Goal: Information Seeking & Learning: Learn about a topic

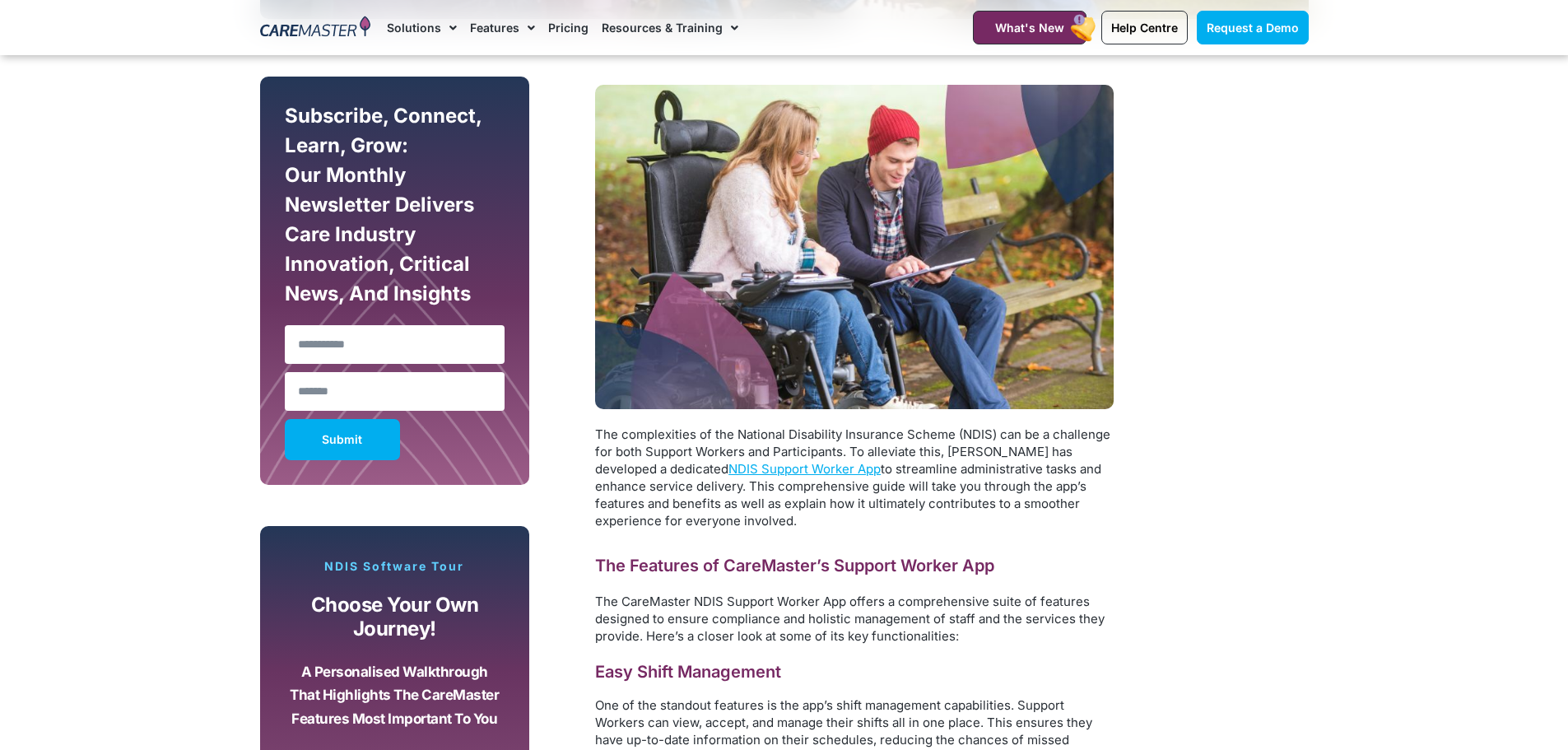
scroll to position [1235, 0]
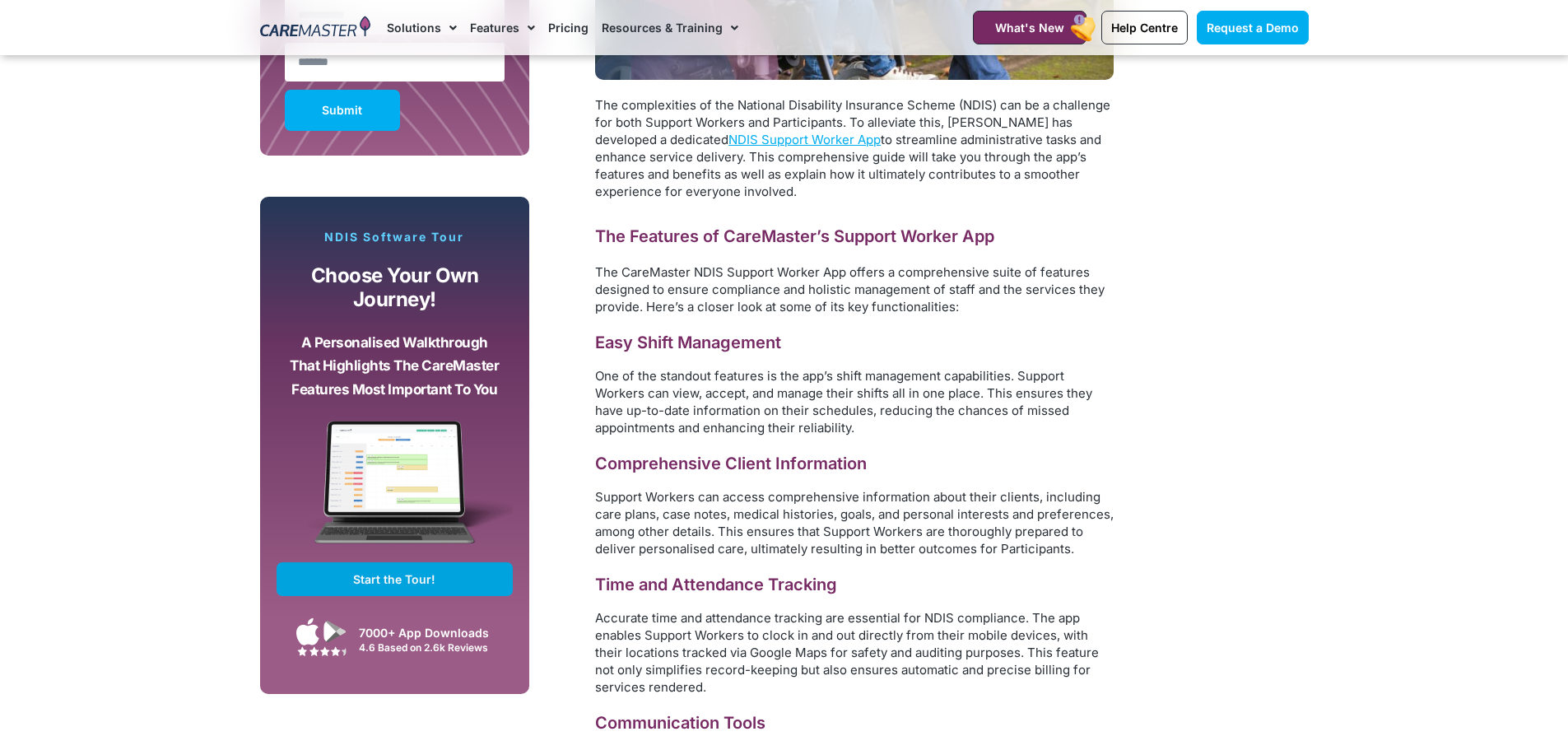
click at [381, 589] on link "Start the Tour!" at bounding box center [395, 579] width 238 height 34
click at [374, 572] on span "Start the Tour!" at bounding box center [394, 579] width 82 height 14
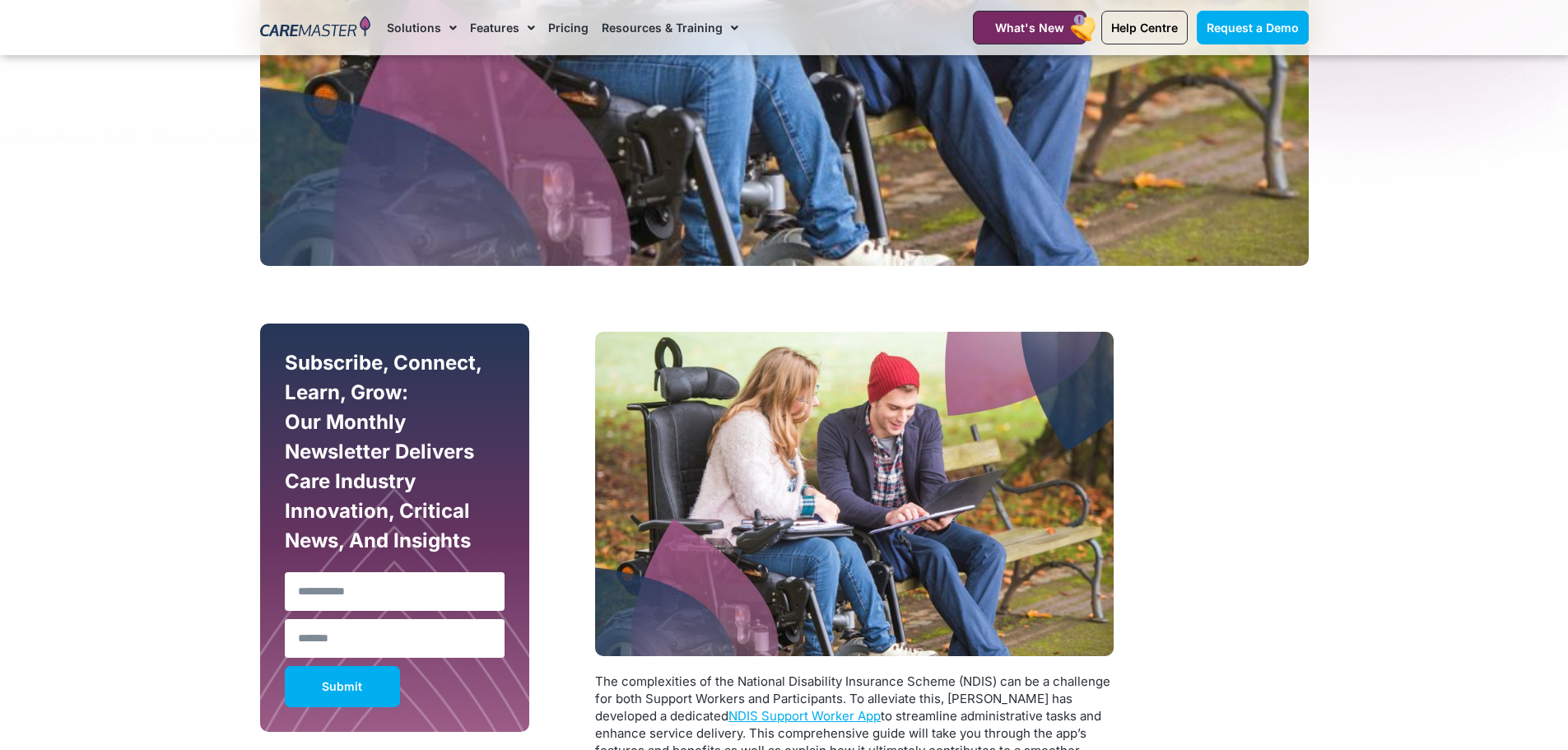
scroll to position [247, 0]
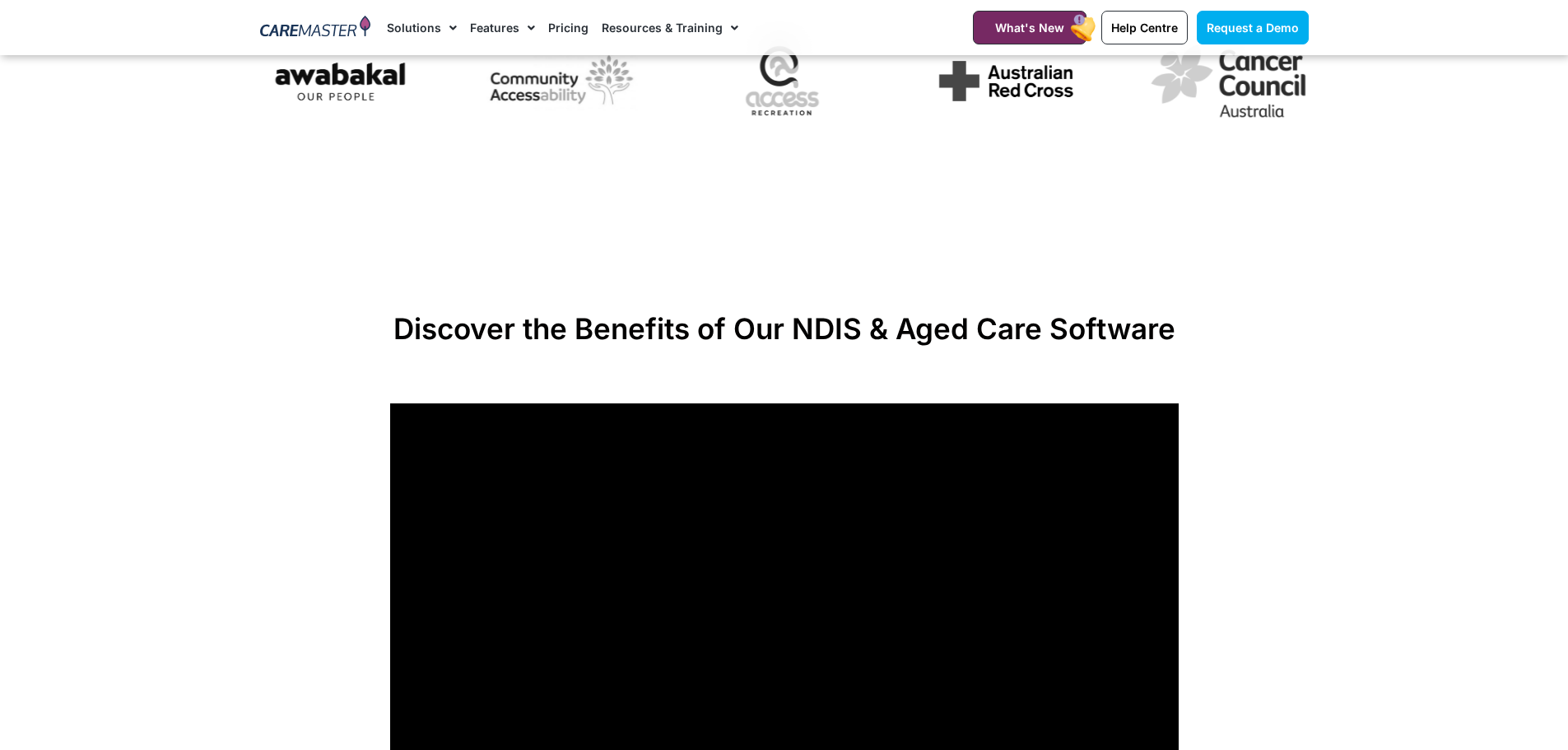
scroll to position [1235, 0]
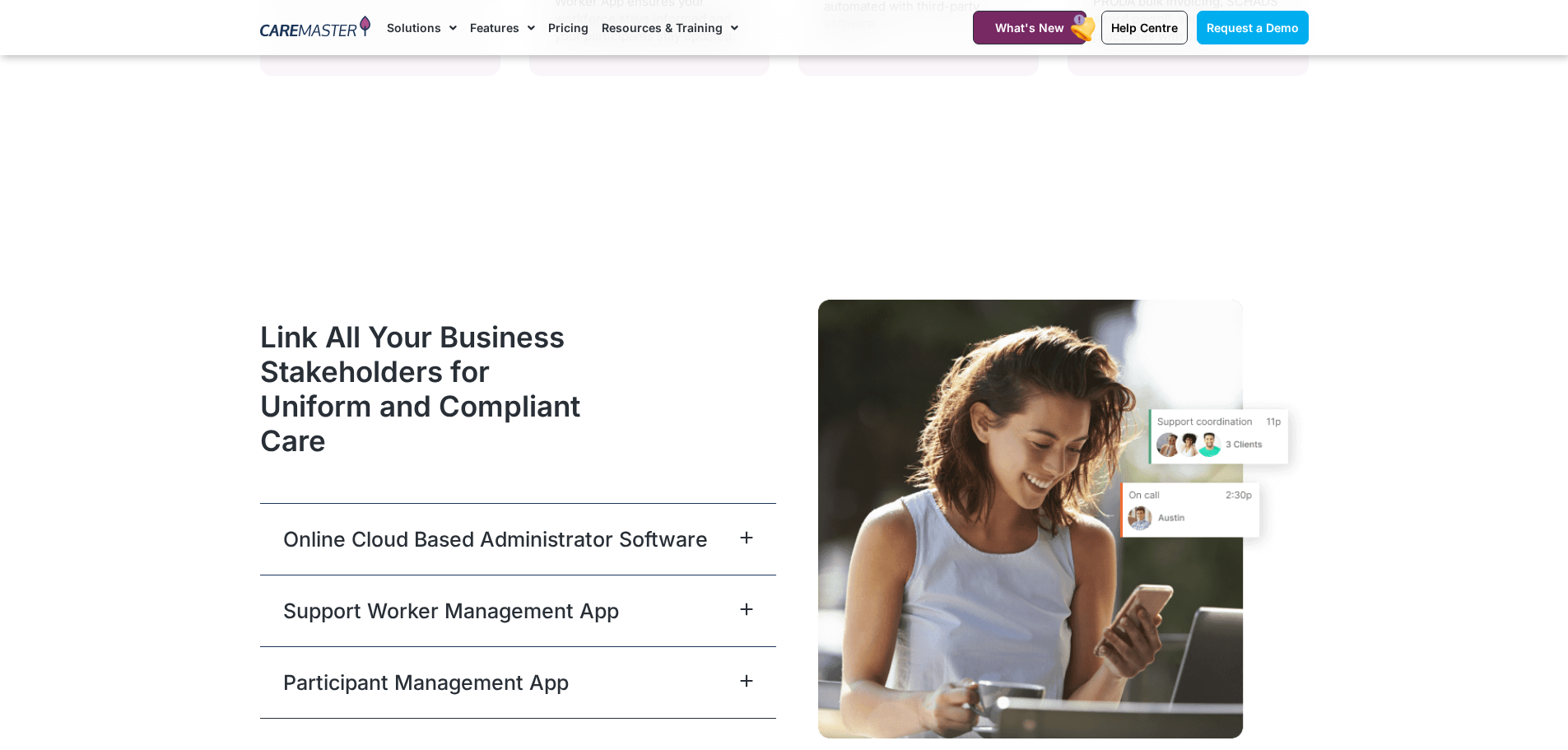
scroll to position [3952, 0]
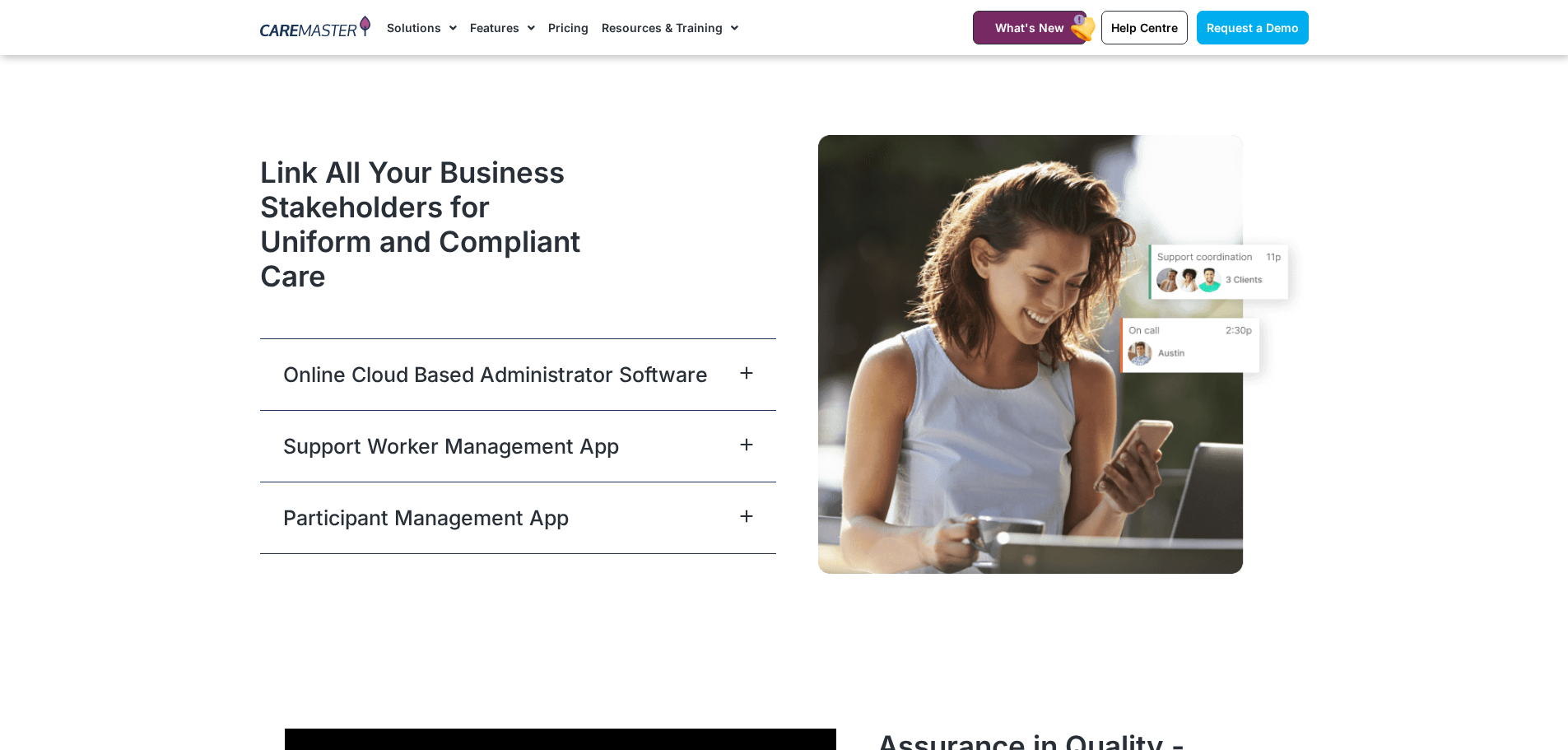
click at [743, 373] on icon at bounding box center [746, 373] width 13 height 13
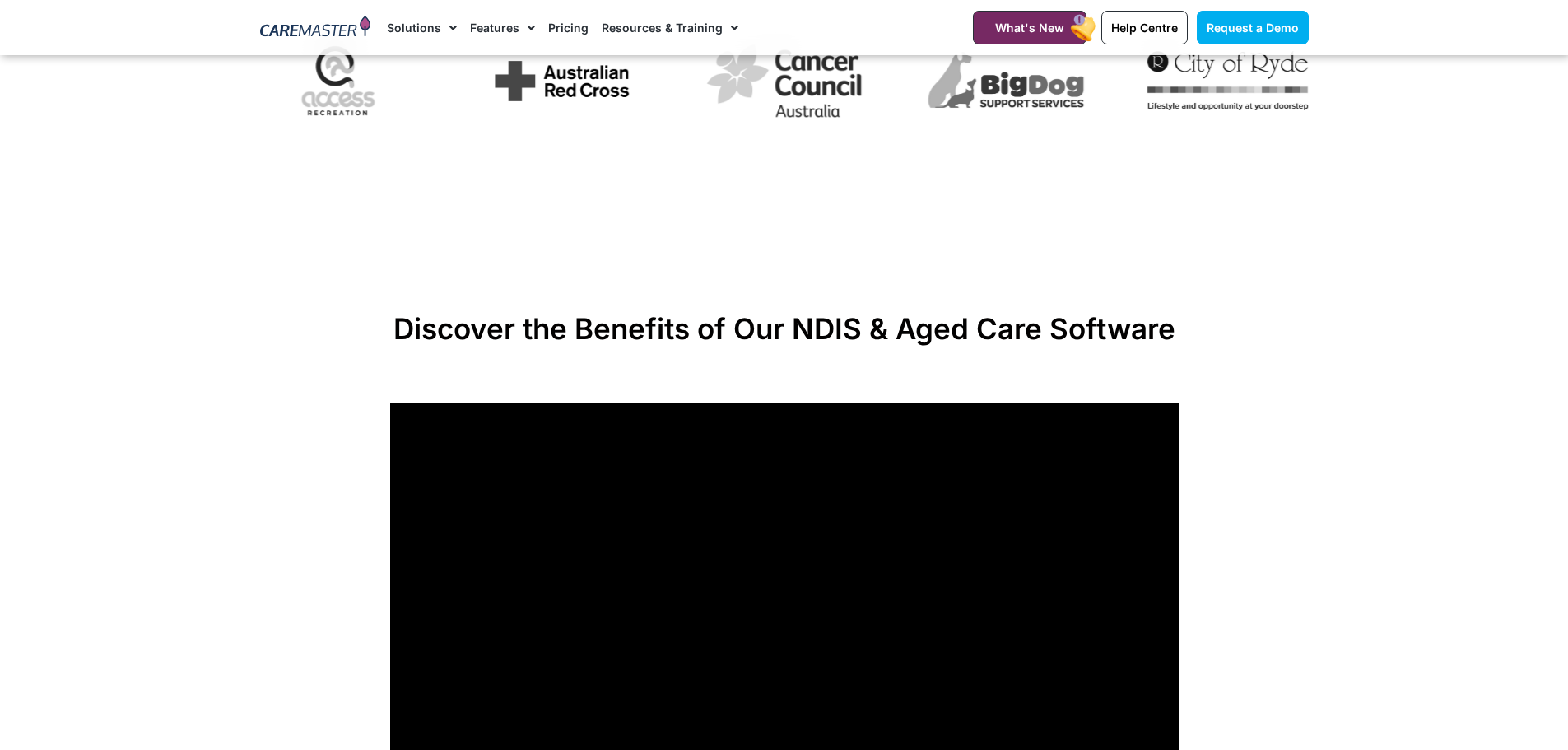
scroll to position [1400, 0]
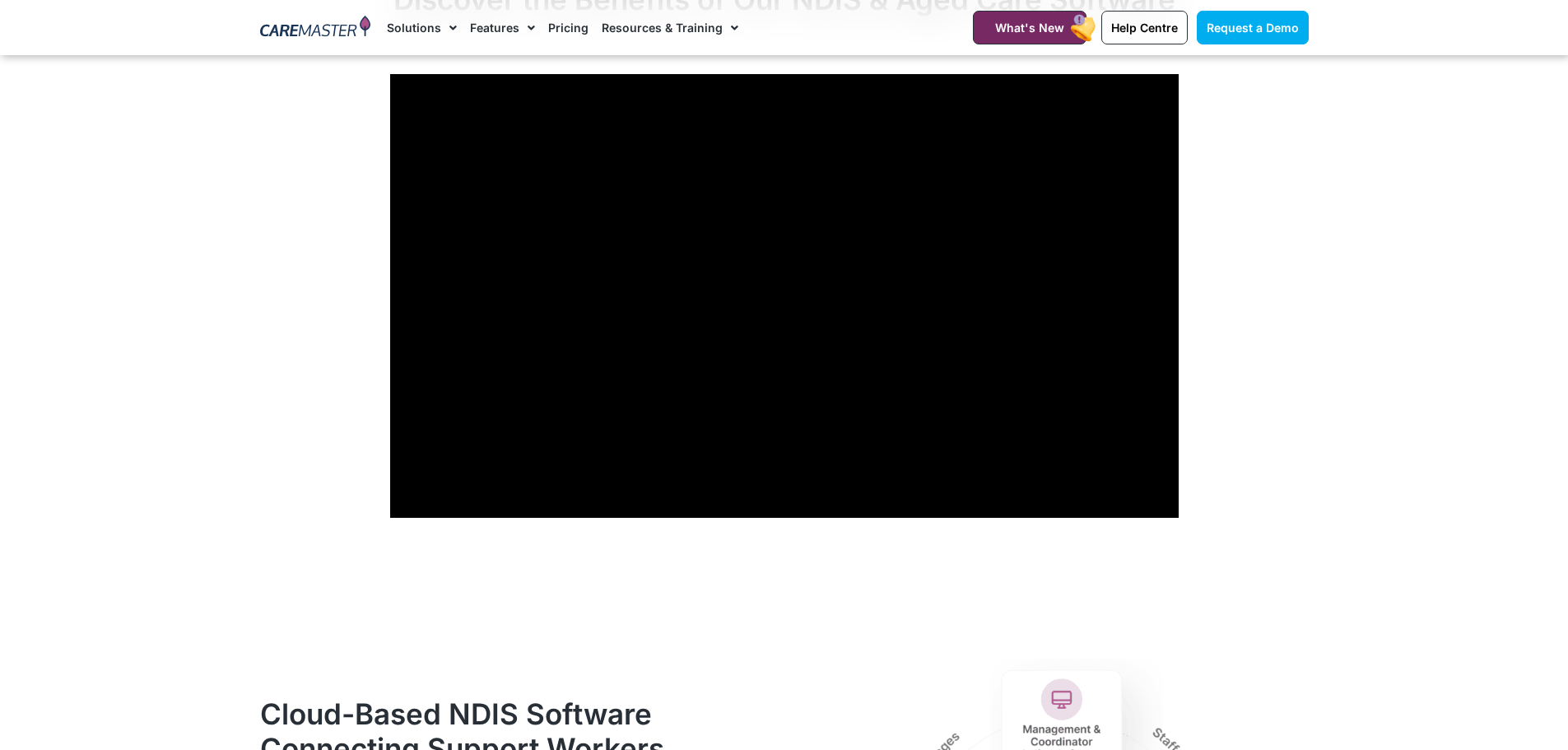
drag, startPoint x: 1014, startPoint y: 446, endPoint x: 513, endPoint y: 629, distance: 533.4
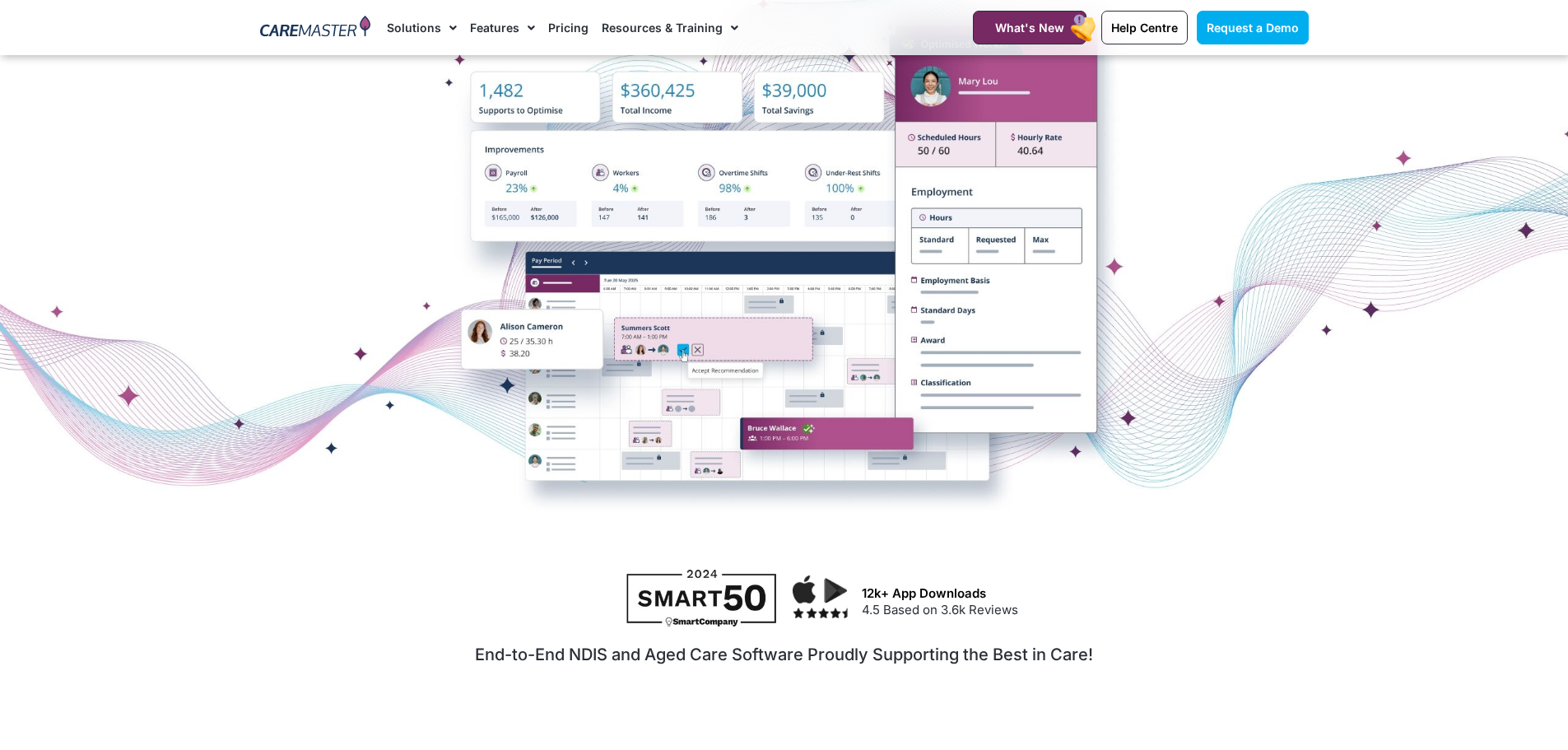
scroll to position [0, 0]
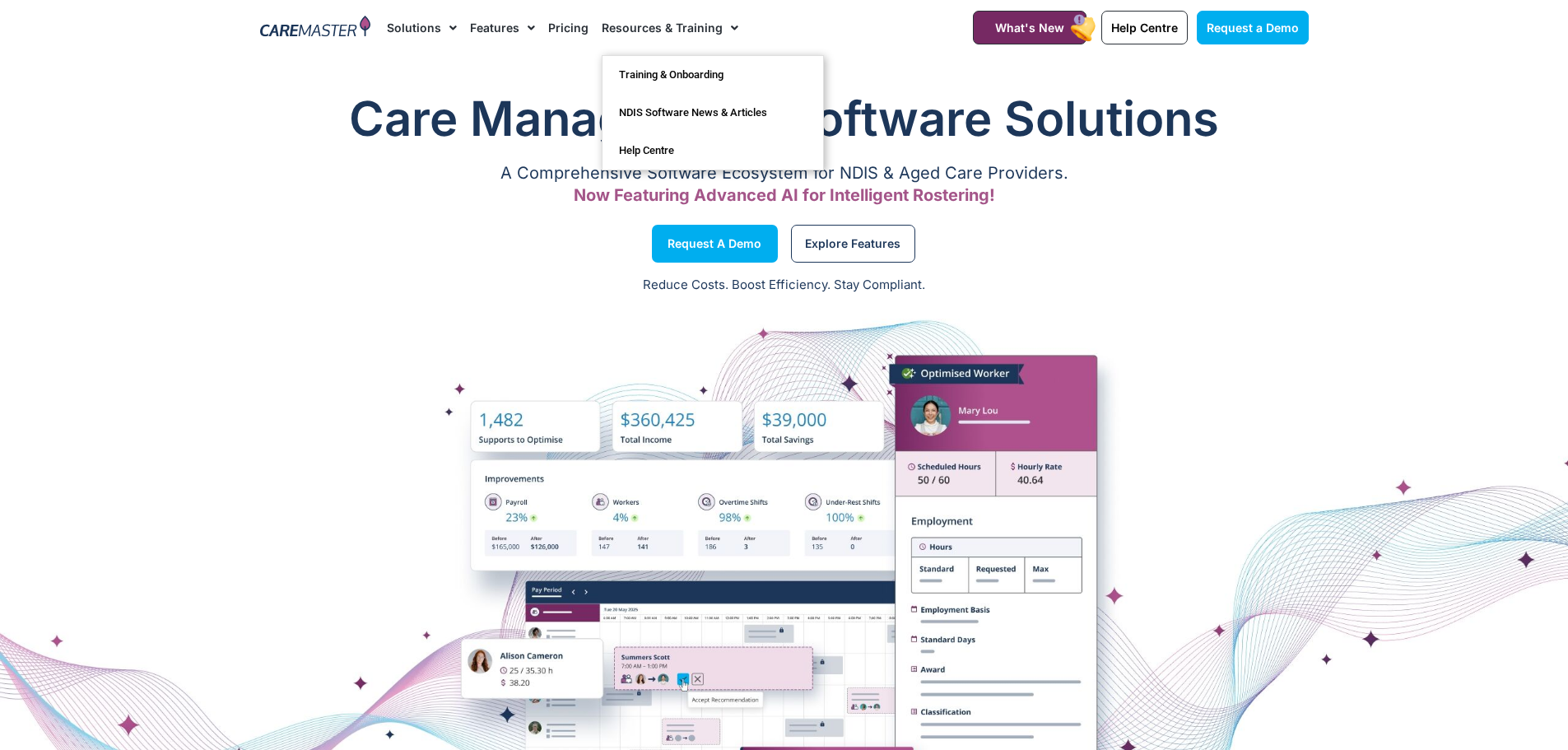
click at [657, 23] on link "Resources & Training" at bounding box center [671, 27] width 137 height 55
click at [707, 25] on link "Resources & Training" at bounding box center [671, 27] width 137 height 55
click at [688, 72] on link "Training & Onboarding" at bounding box center [713, 74] width 221 height 38
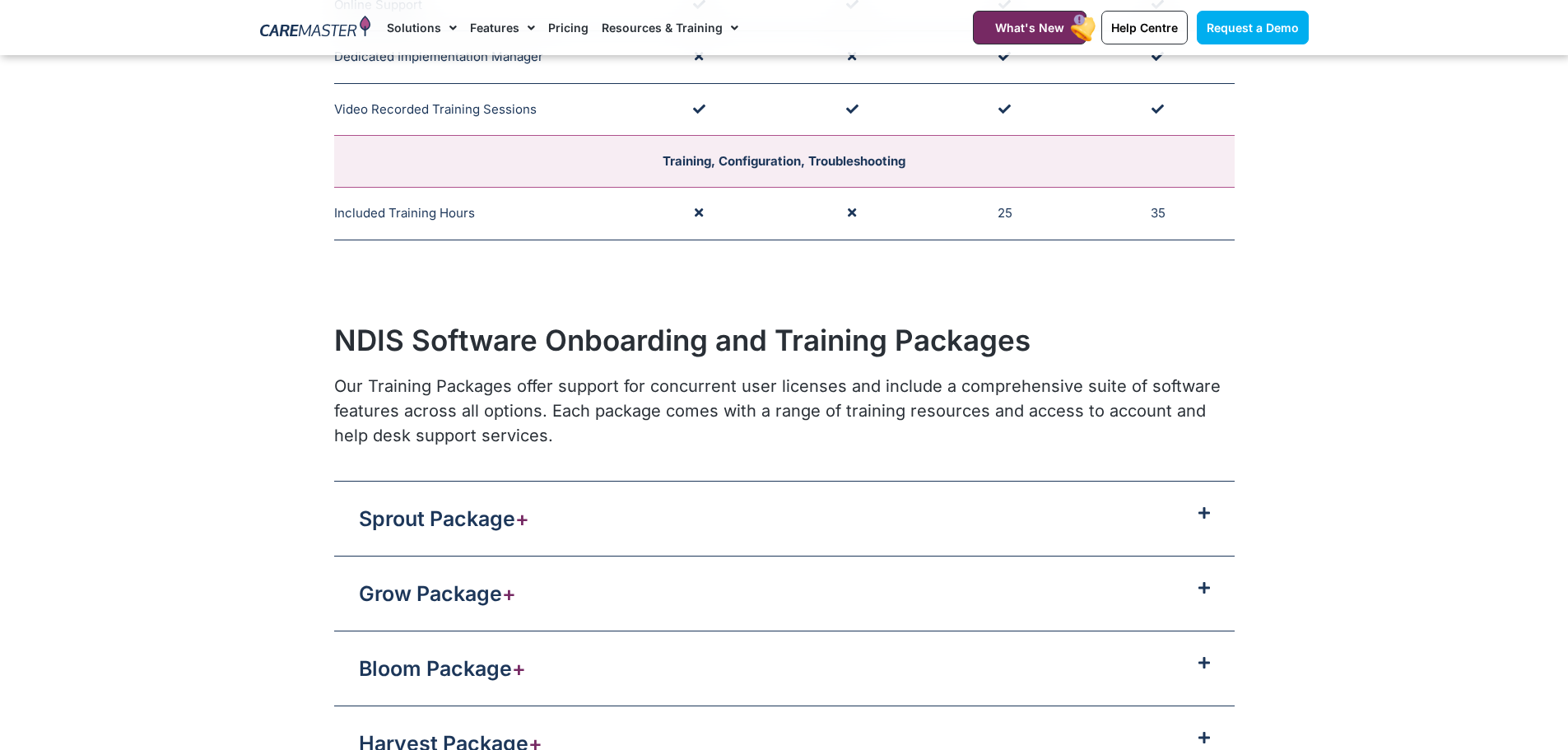
scroll to position [1565, 0]
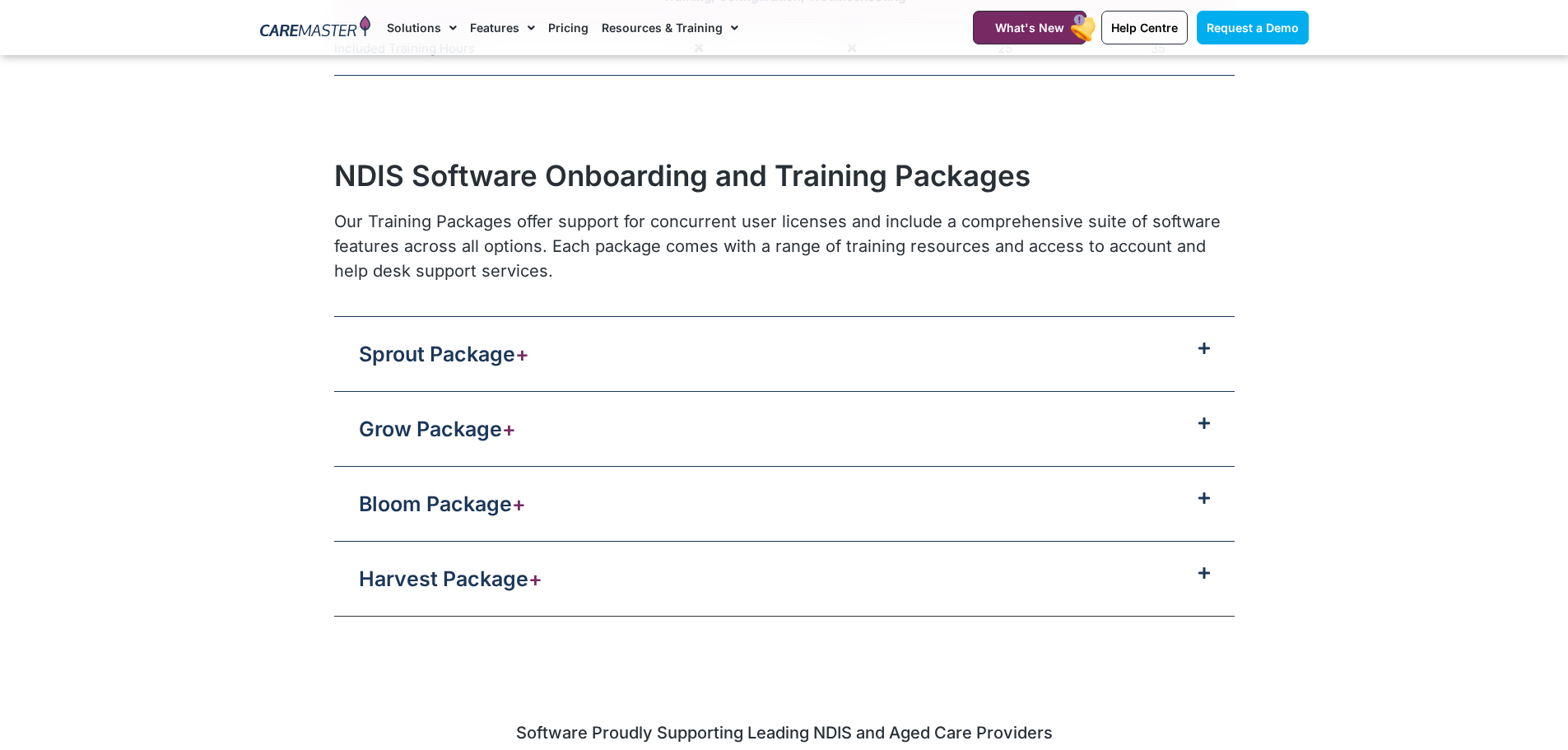
click at [1198, 576] on icon at bounding box center [1204, 572] width 12 height 13
click at [1201, 574] on icon at bounding box center [1204, 572] width 12 height 13
click at [516, 582] on link "Harvest Package +" at bounding box center [451, 578] width 184 height 24
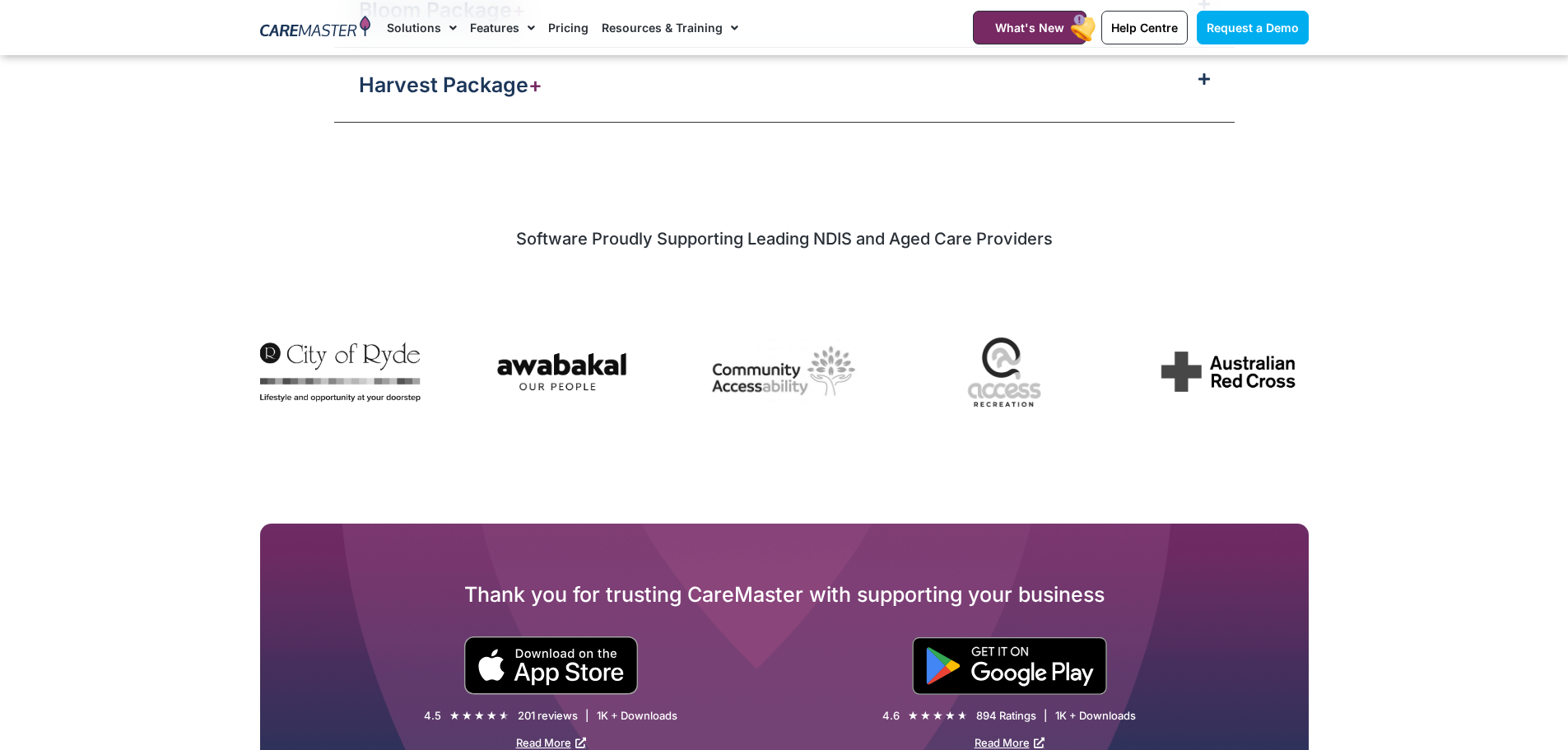
scroll to position [1812, 0]
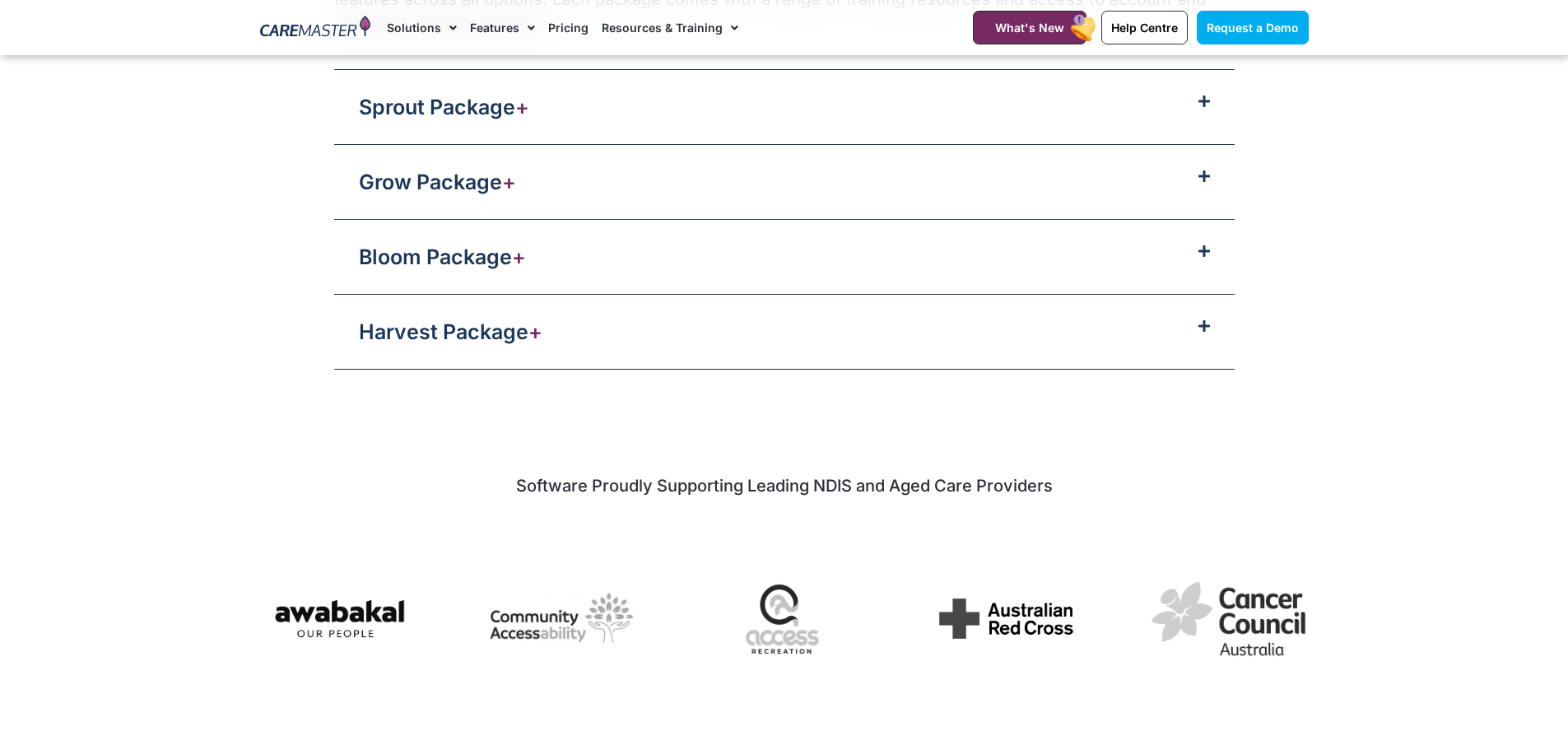
click at [1194, 320] on span at bounding box center [1200, 327] width 20 height 14
click at [1195, 322] on span at bounding box center [1200, 327] width 20 height 14
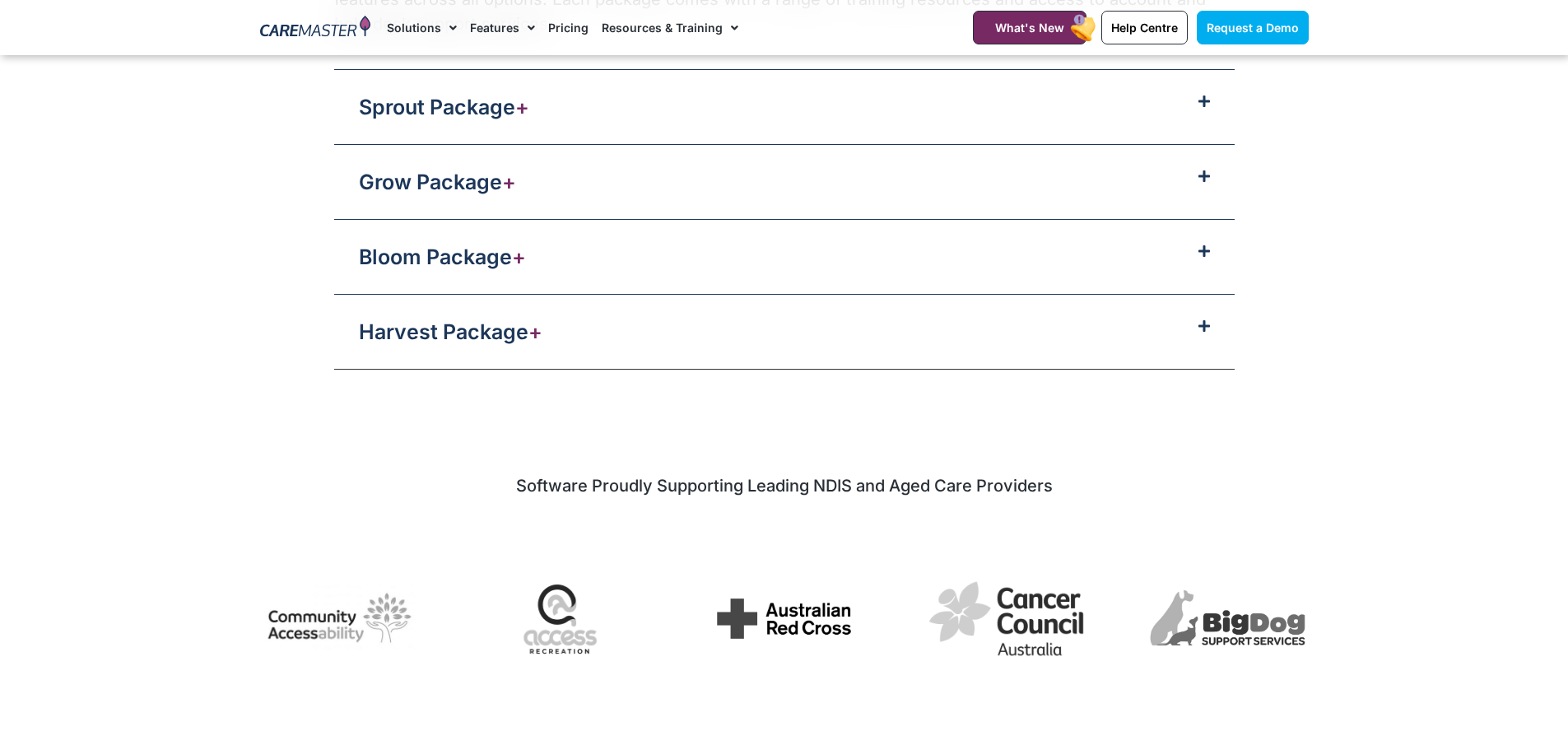
click at [477, 336] on link "Harvest Package +" at bounding box center [451, 331] width 184 height 24
